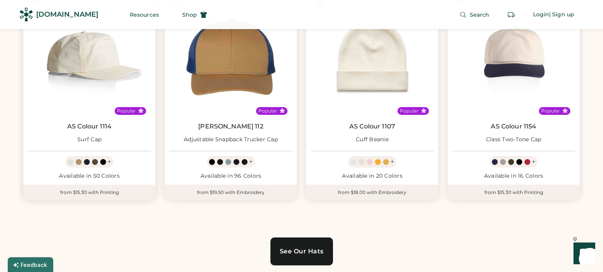
scroll to position [500, 0]
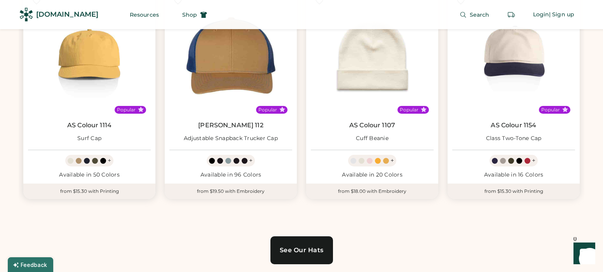
click at [110, 160] on div "+" at bounding box center [109, 161] width 3 height 9
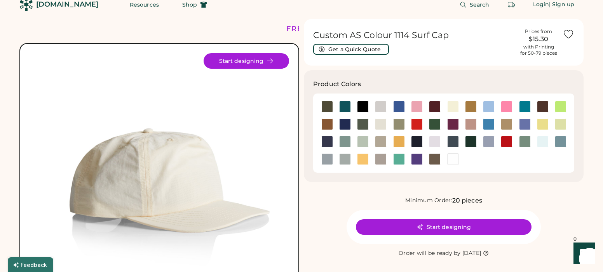
scroll to position [12, 0]
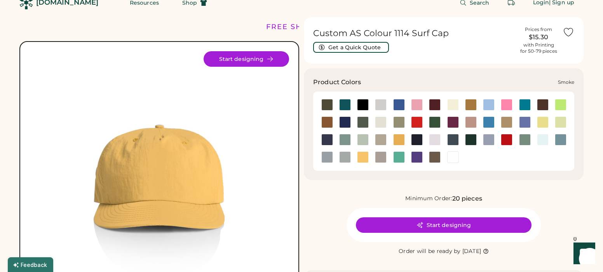
click at [327, 160] on div at bounding box center [327, 157] width 12 height 12
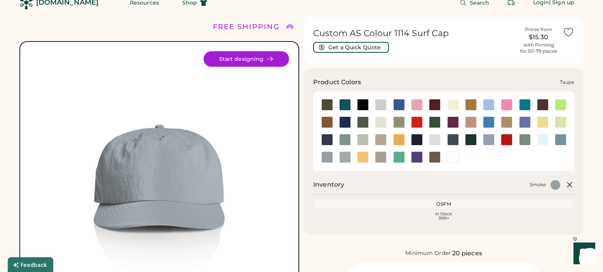
click at [378, 160] on div at bounding box center [381, 157] width 12 height 12
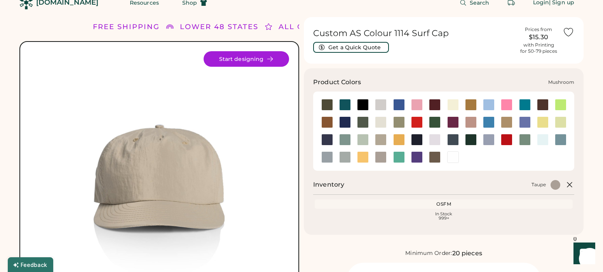
click at [384, 139] on div at bounding box center [381, 140] width 12 height 12
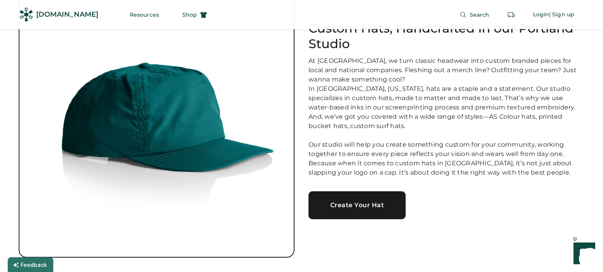
scroll to position [64, 0]
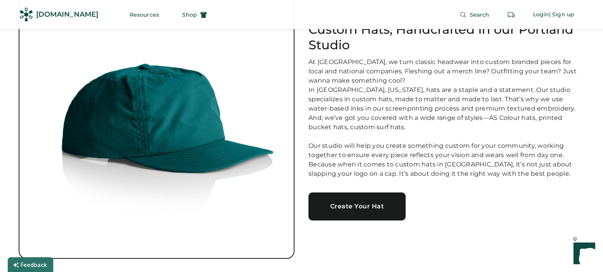
click at [370, 210] on div "Create Your Hat" at bounding box center [357, 206] width 78 height 6
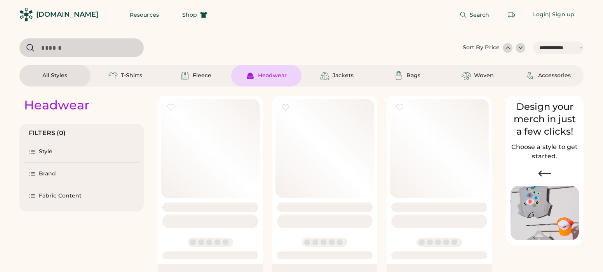
select select "*****"
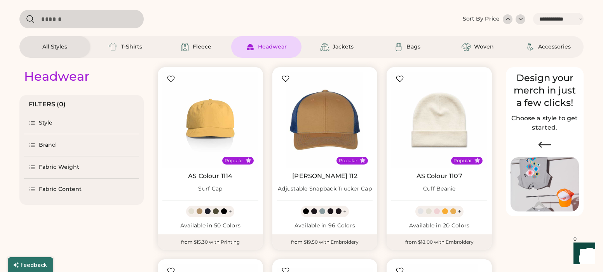
scroll to position [64, 0]
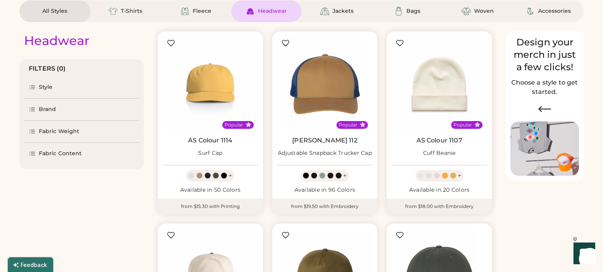
click at [73, 152] on div "Fabric Content" at bounding box center [60, 154] width 43 height 8
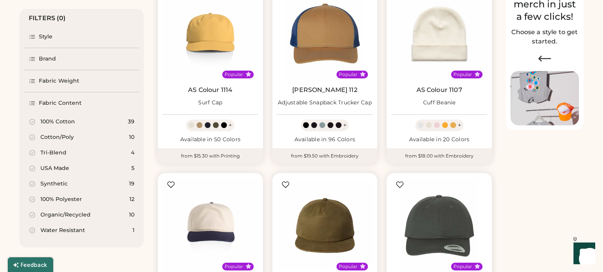
scroll to position [117, 0]
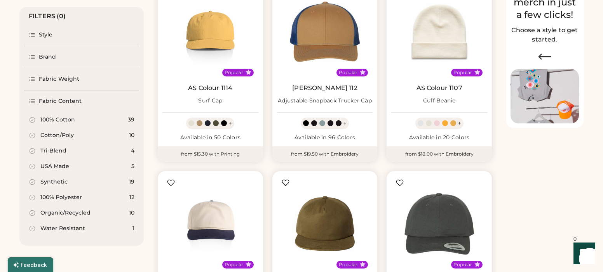
click at [71, 120] on div "100% Cotton" at bounding box center [57, 120] width 35 height 8
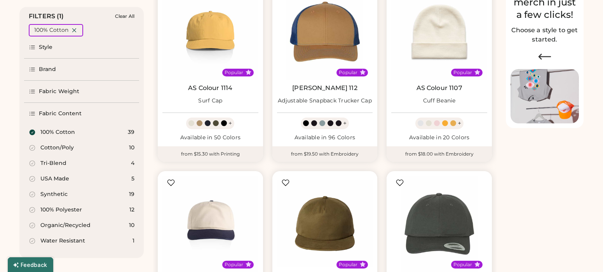
select select "*"
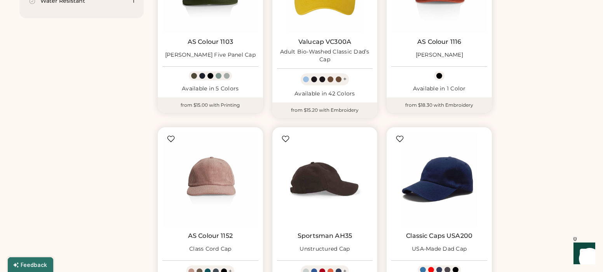
scroll to position [410, 0]
